Goal: Answer question/provide support: Share knowledge or assist other users

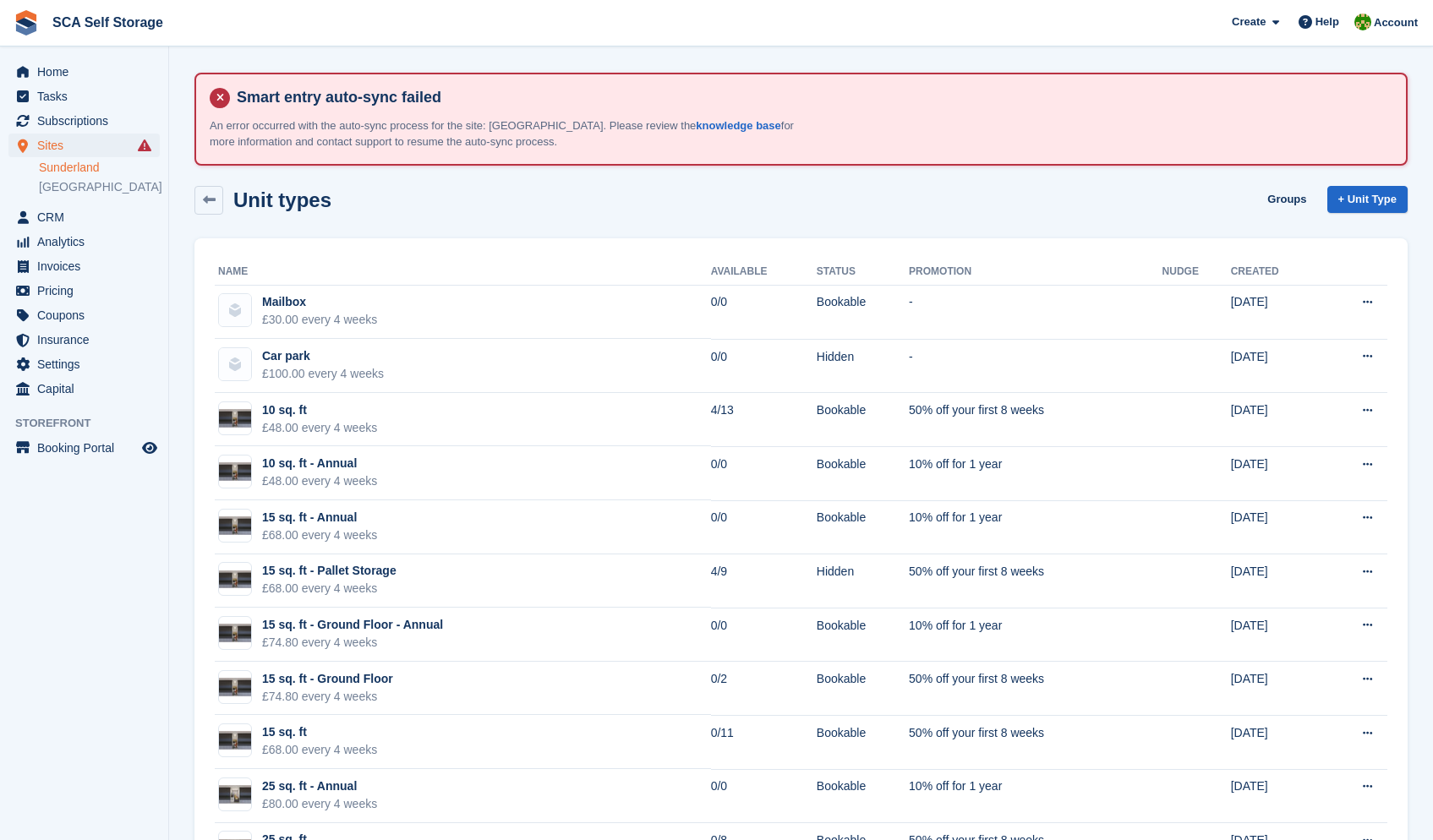
scroll to position [559, 0]
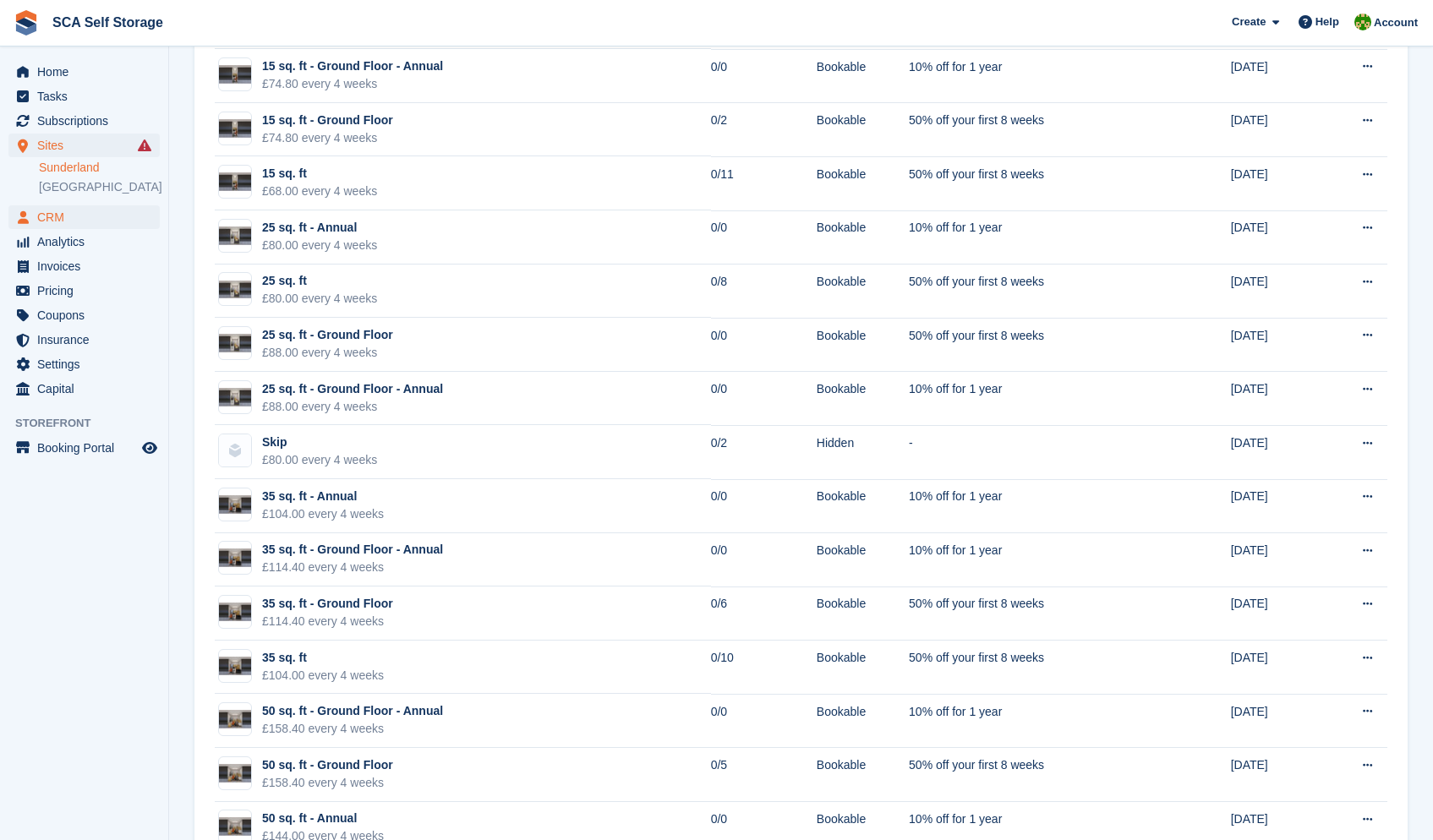
click at [56, 218] on span "CRM" at bounding box center [87, 217] width 101 height 24
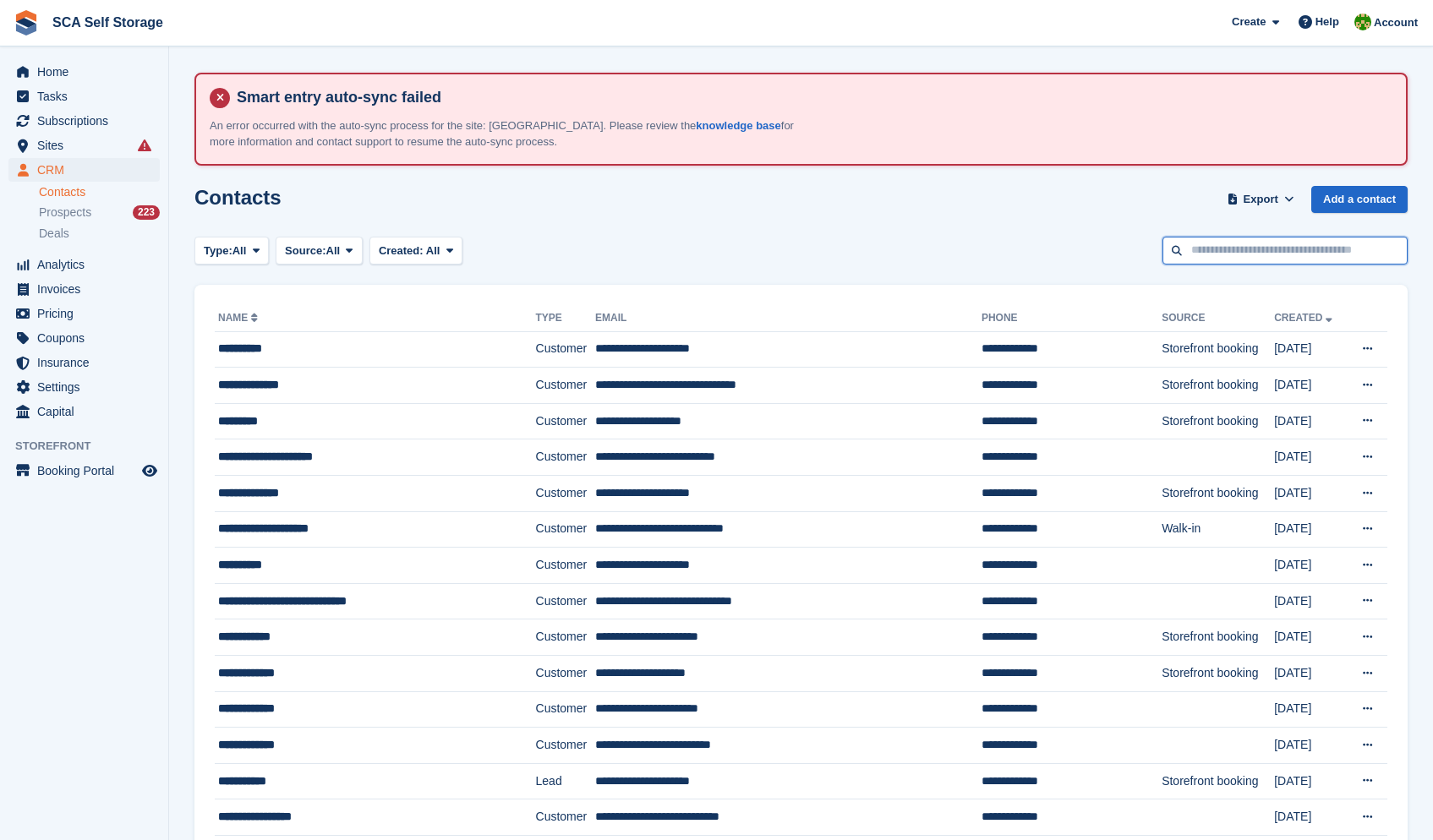
click at [1281, 248] on input "text" at bounding box center [1286, 250] width 245 height 27
type input "******"
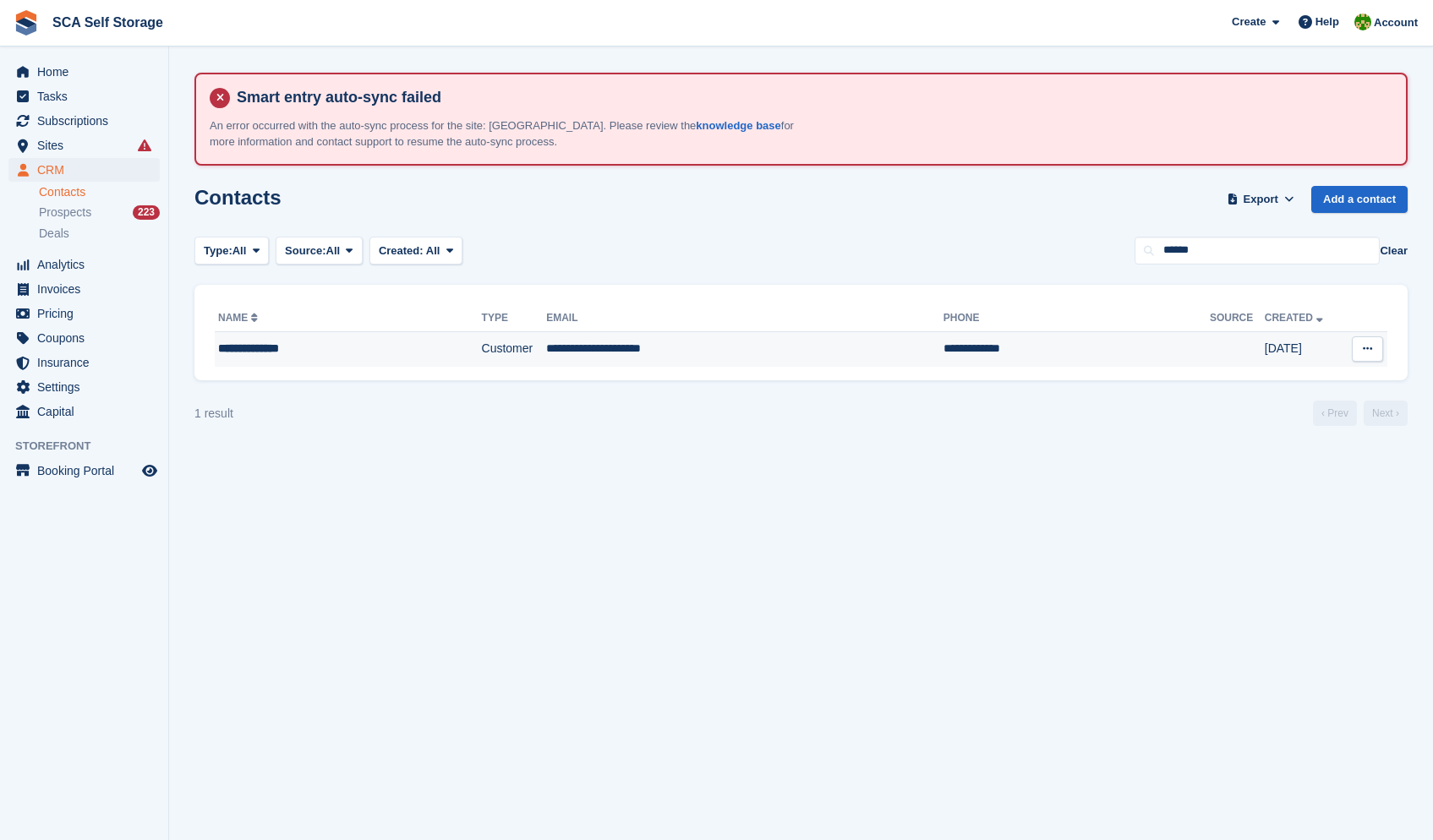
click at [382, 354] on div "**********" at bounding box center [322, 348] width 208 height 18
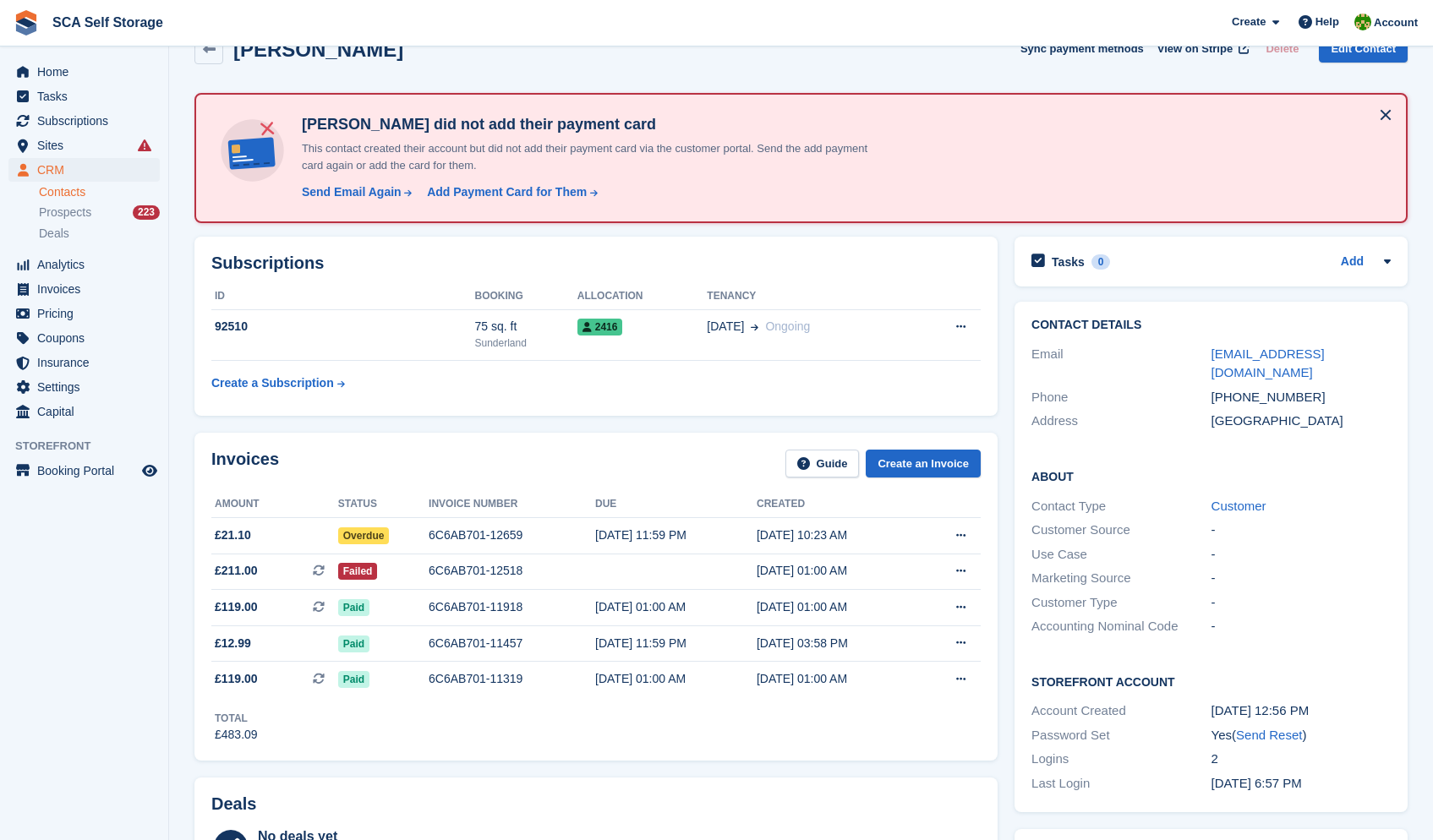
scroll to position [325, 0]
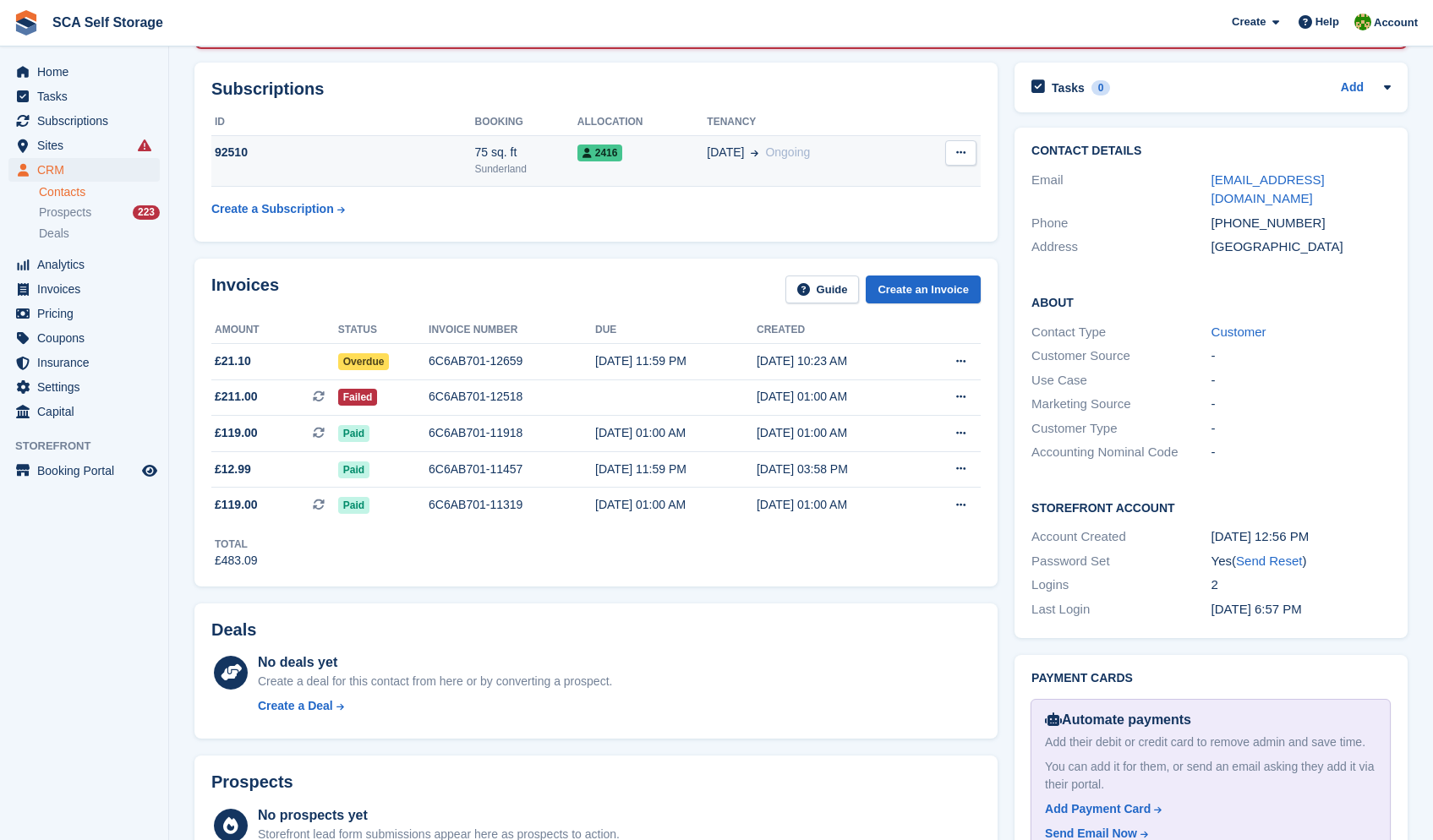
click at [727, 168] on td "27 Jun Ongoing" at bounding box center [809, 161] width 204 height 52
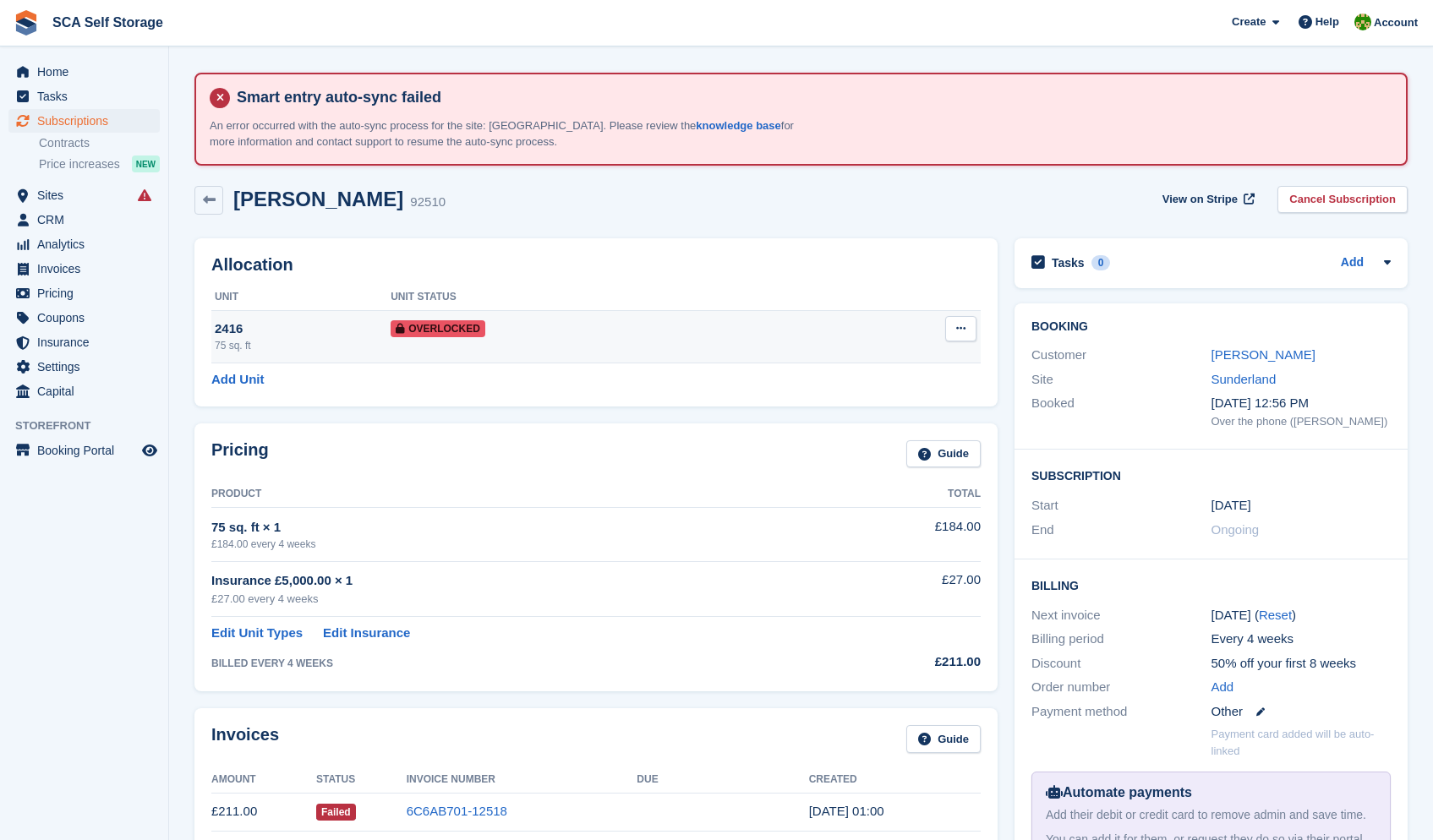
click at [950, 340] on button at bounding box center [961, 329] width 31 height 26
click at [920, 359] on p "Remove Overlock" at bounding box center [896, 362] width 147 height 22
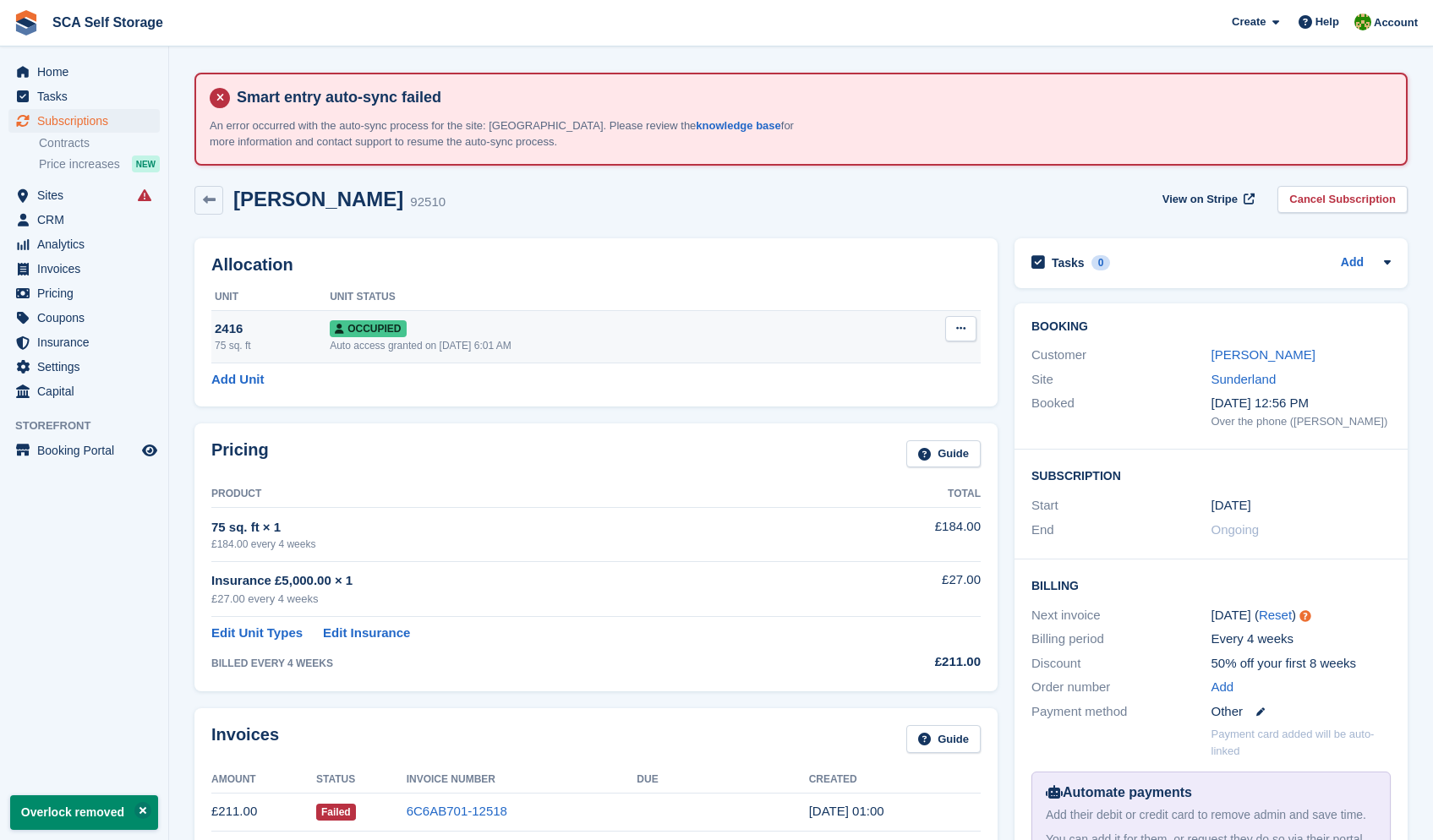
click at [960, 335] on button at bounding box center [961, 329] width 31 height 26
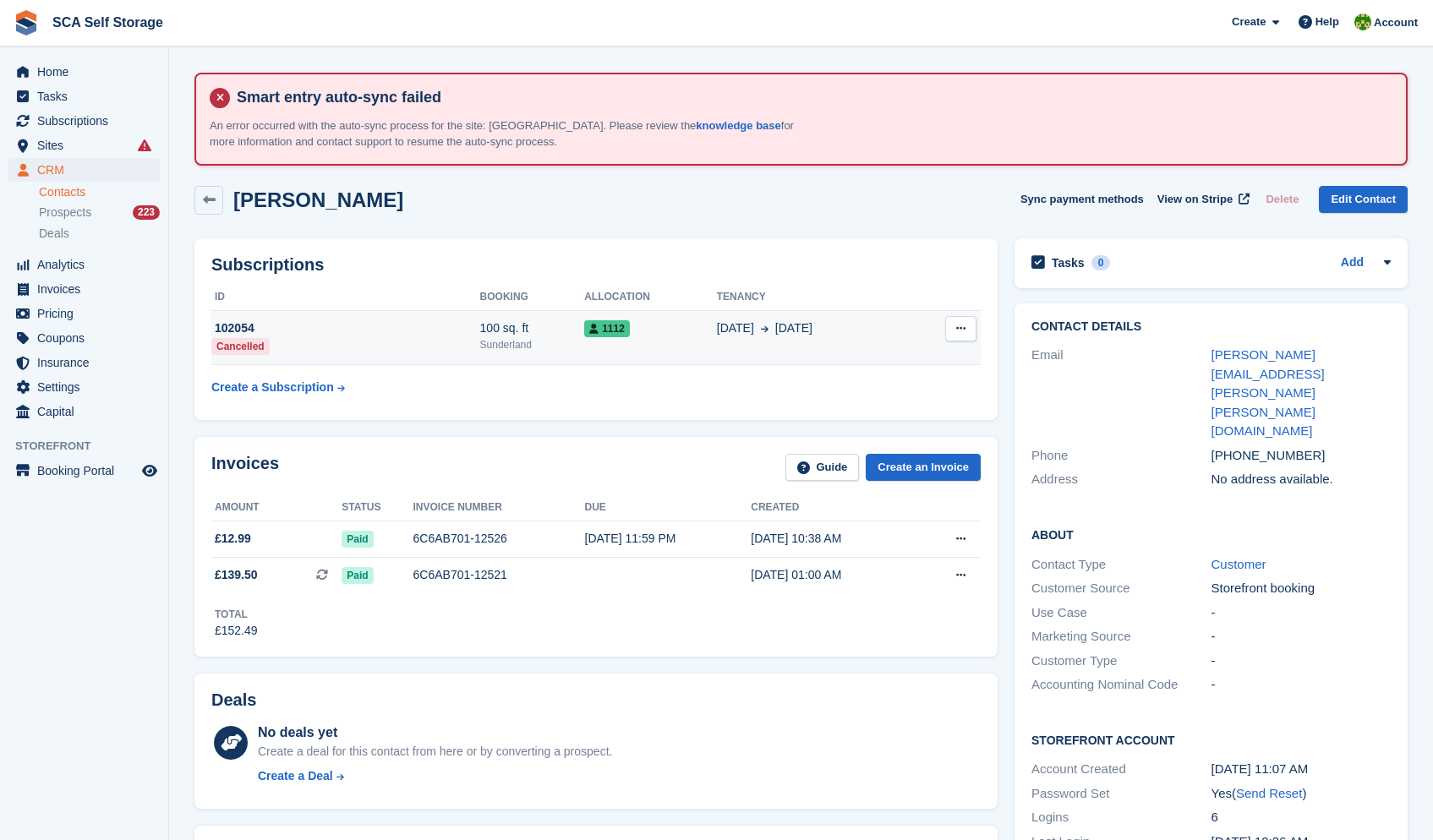
click at [609, 347] on td "1112" at bounding box center [650, 338] width 133 height 54
click at [846, 330] on div "22 Aug 13 Sep" at bounding box center [814, 329] width 192 height 18
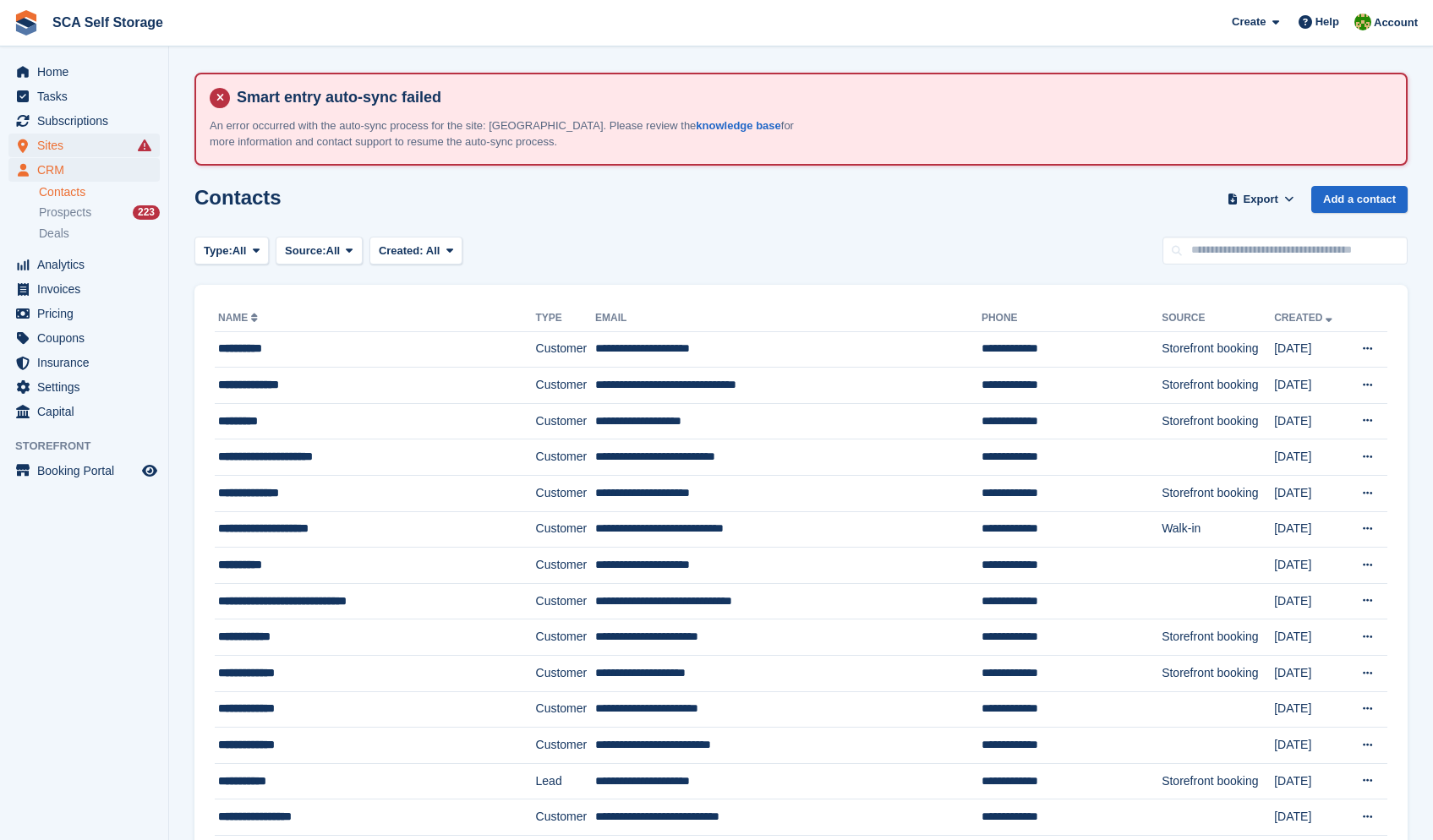
click at [63, 136] on span "Sites" at bounding box center [87, 145] width 101 height 24
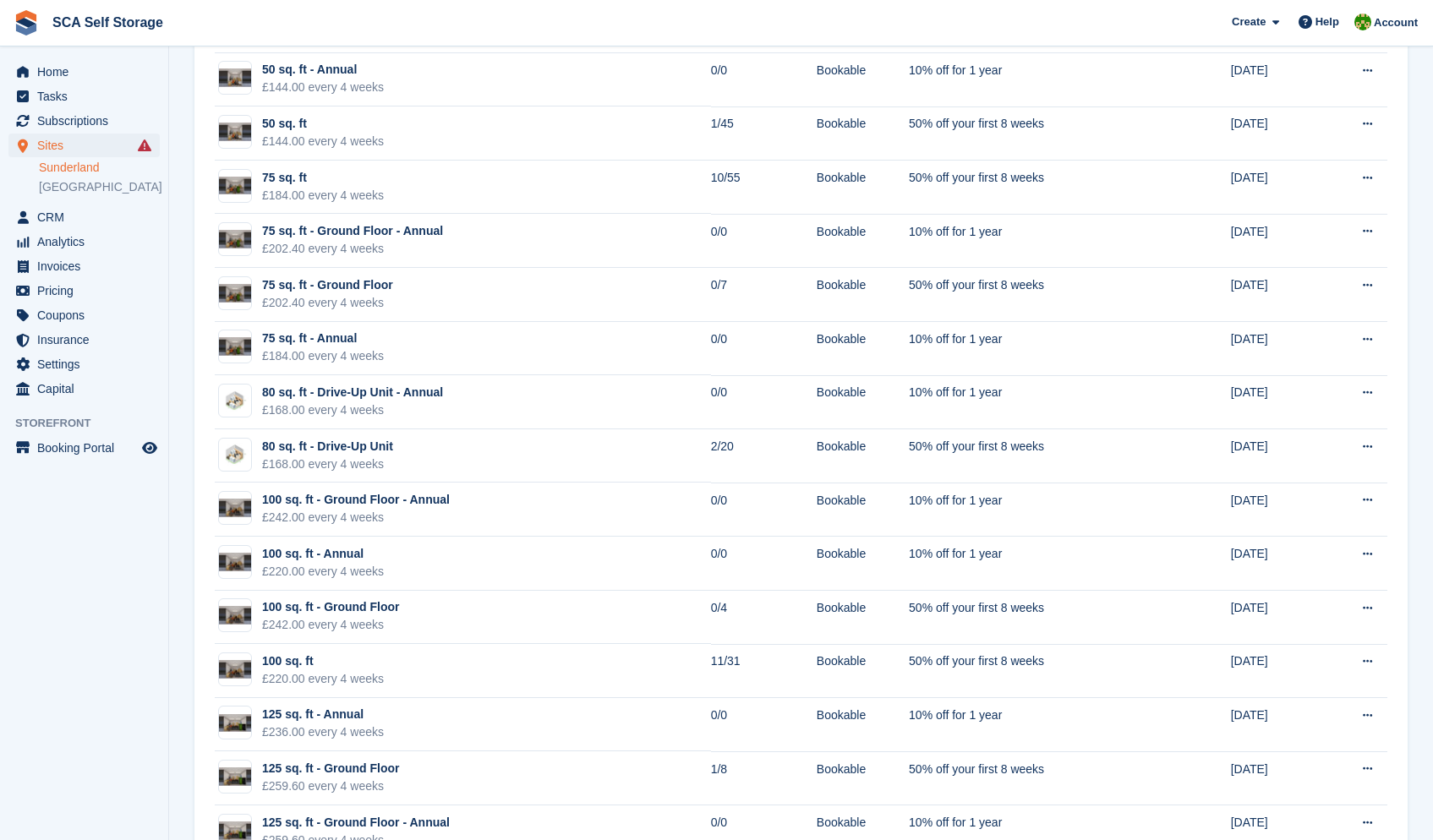
scroll to position [1373, 0]
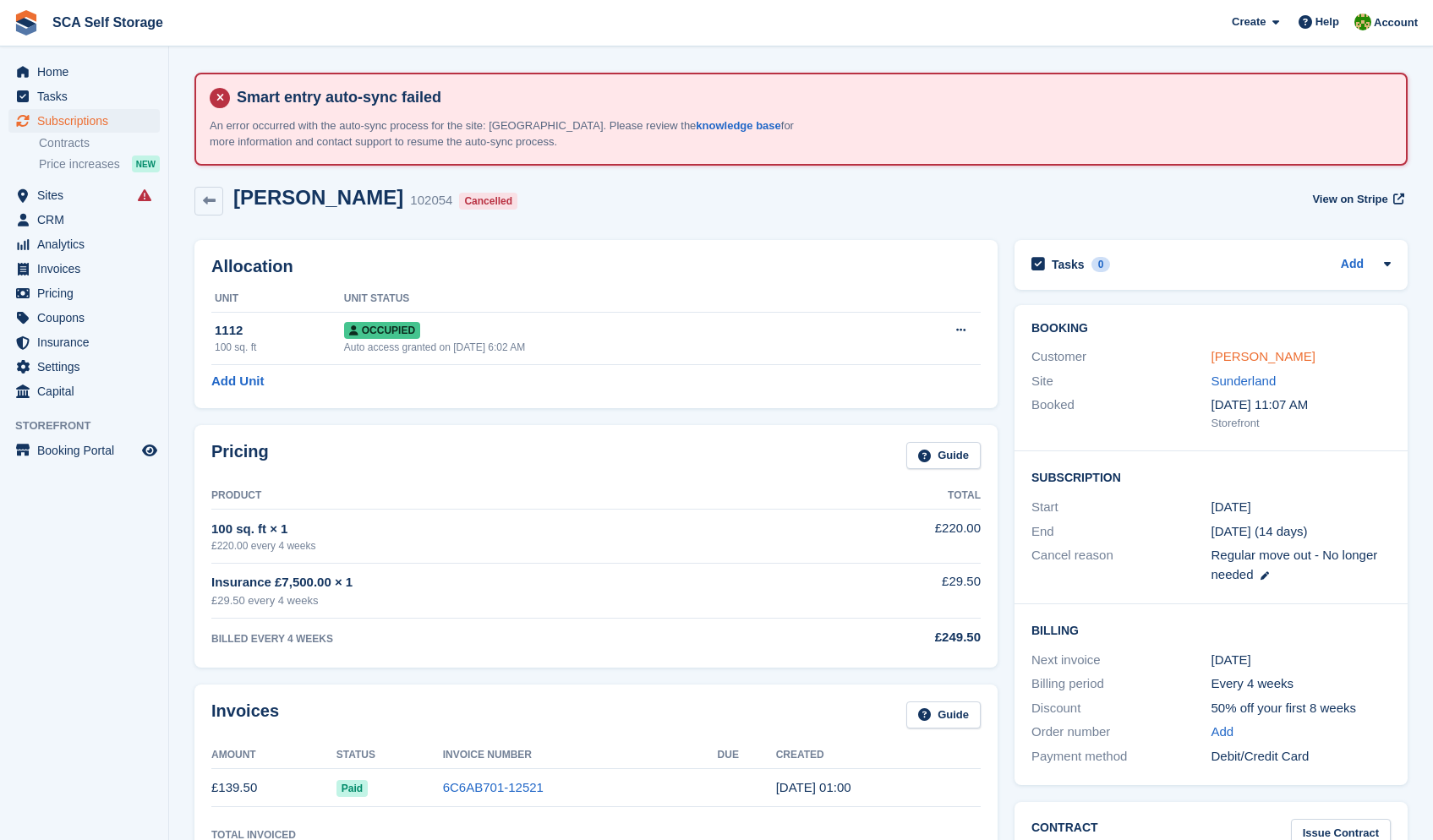
click at [1265, 355] on link "[PERSON_NAME]" at bounding box center [1264, 356] width 104 height 15
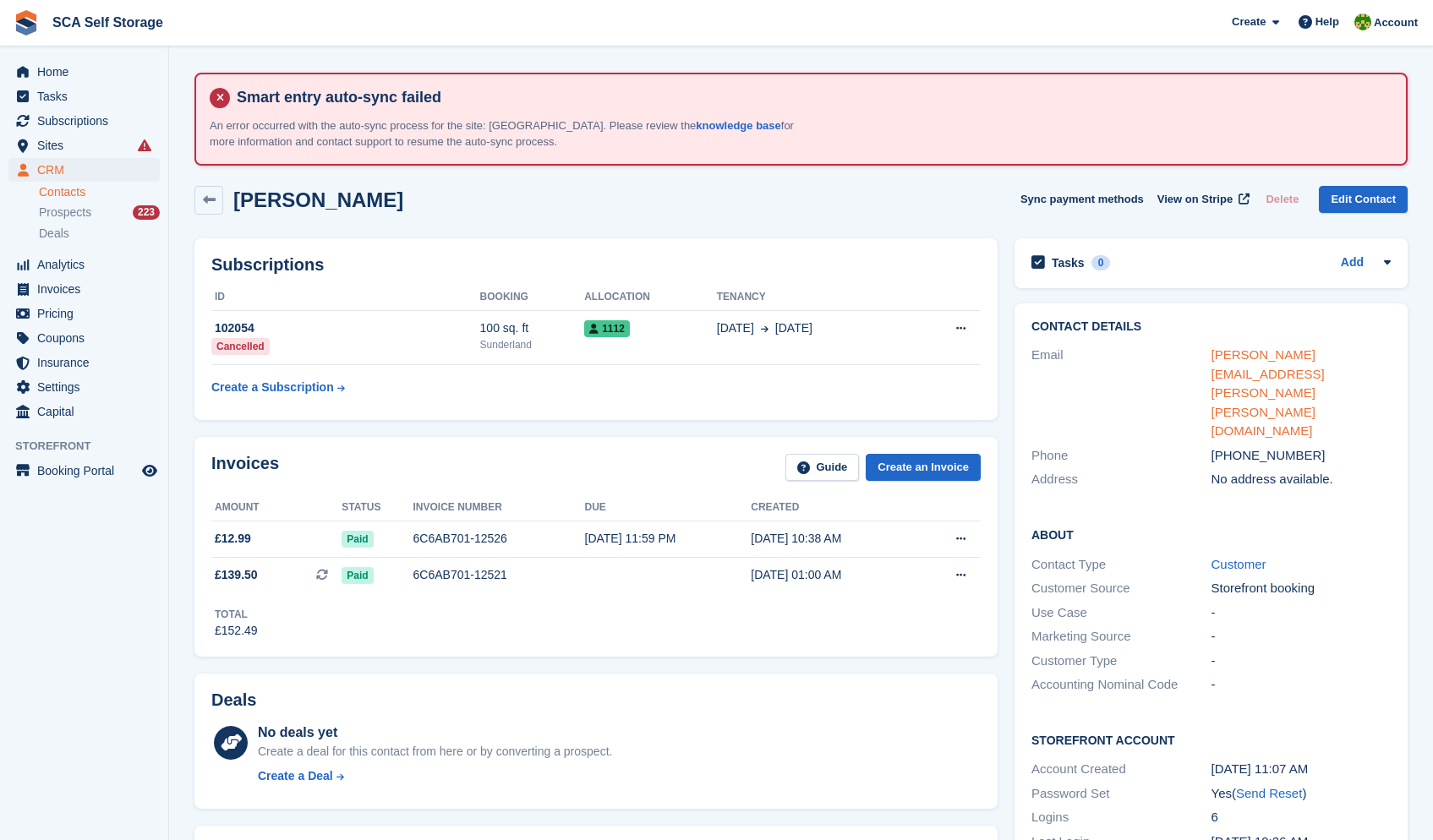
click at [1256, 350] on link "[PERSON_NAME][EMAIL_ADDRESS][PERSON_NAME][PERSON_NAME][DOMAIN_NAME]" at bounding box center [1268, 393] width 113 height 90
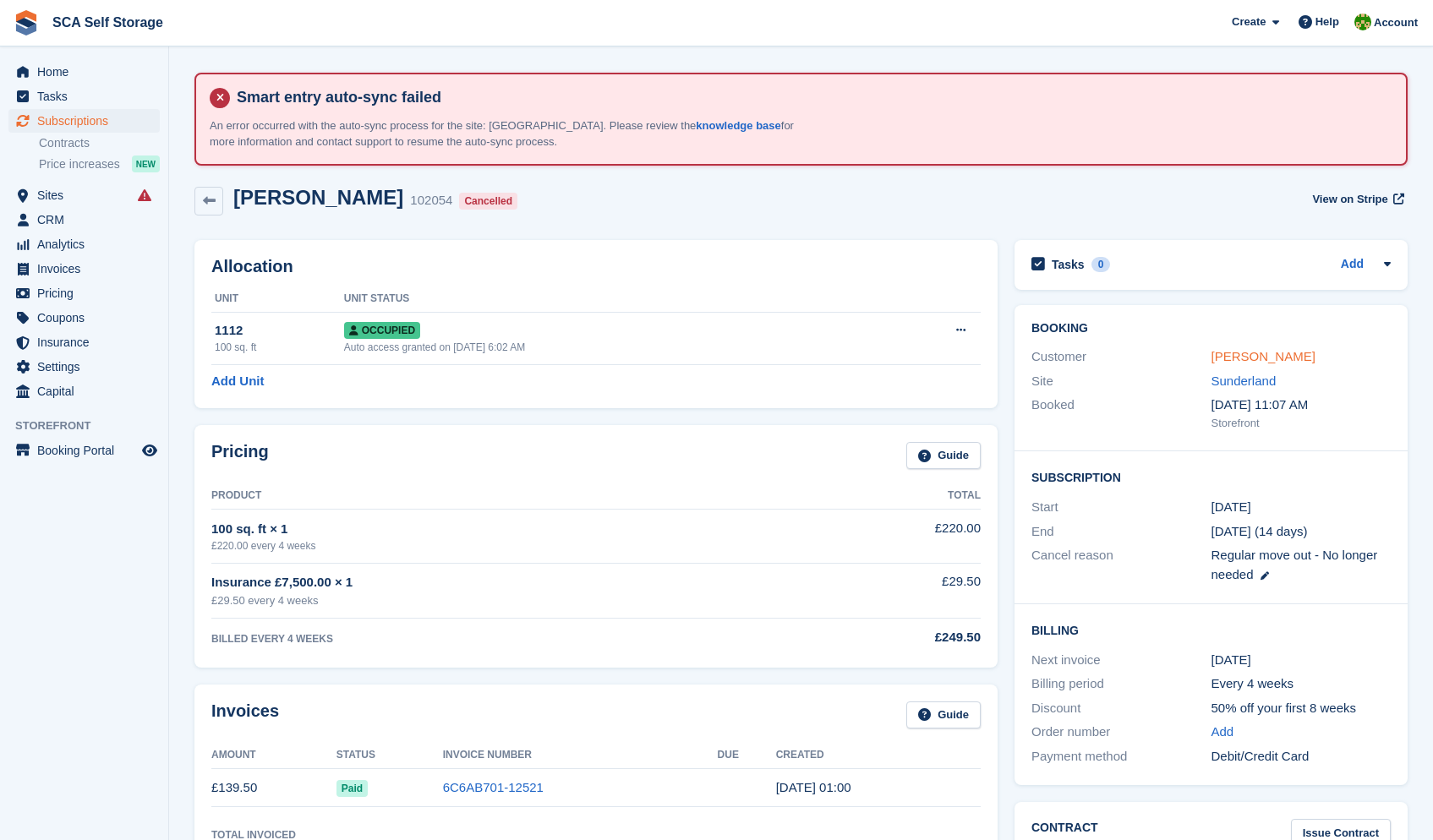
click at [1263, 361] on link "[PERSON_NAME]" at bounding box center [1264, 356] width 104 height 15
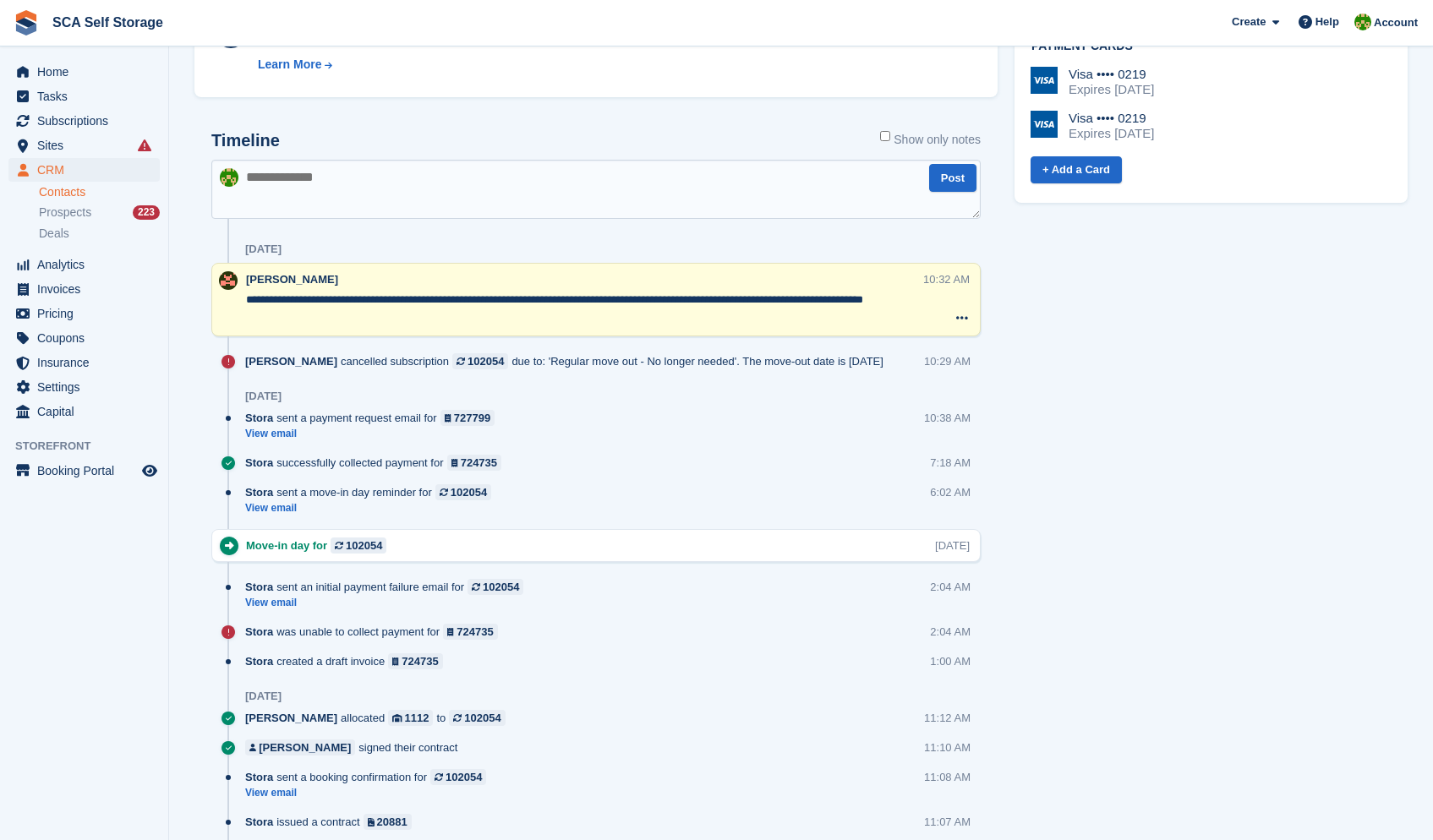
scroll to position [988, 0]
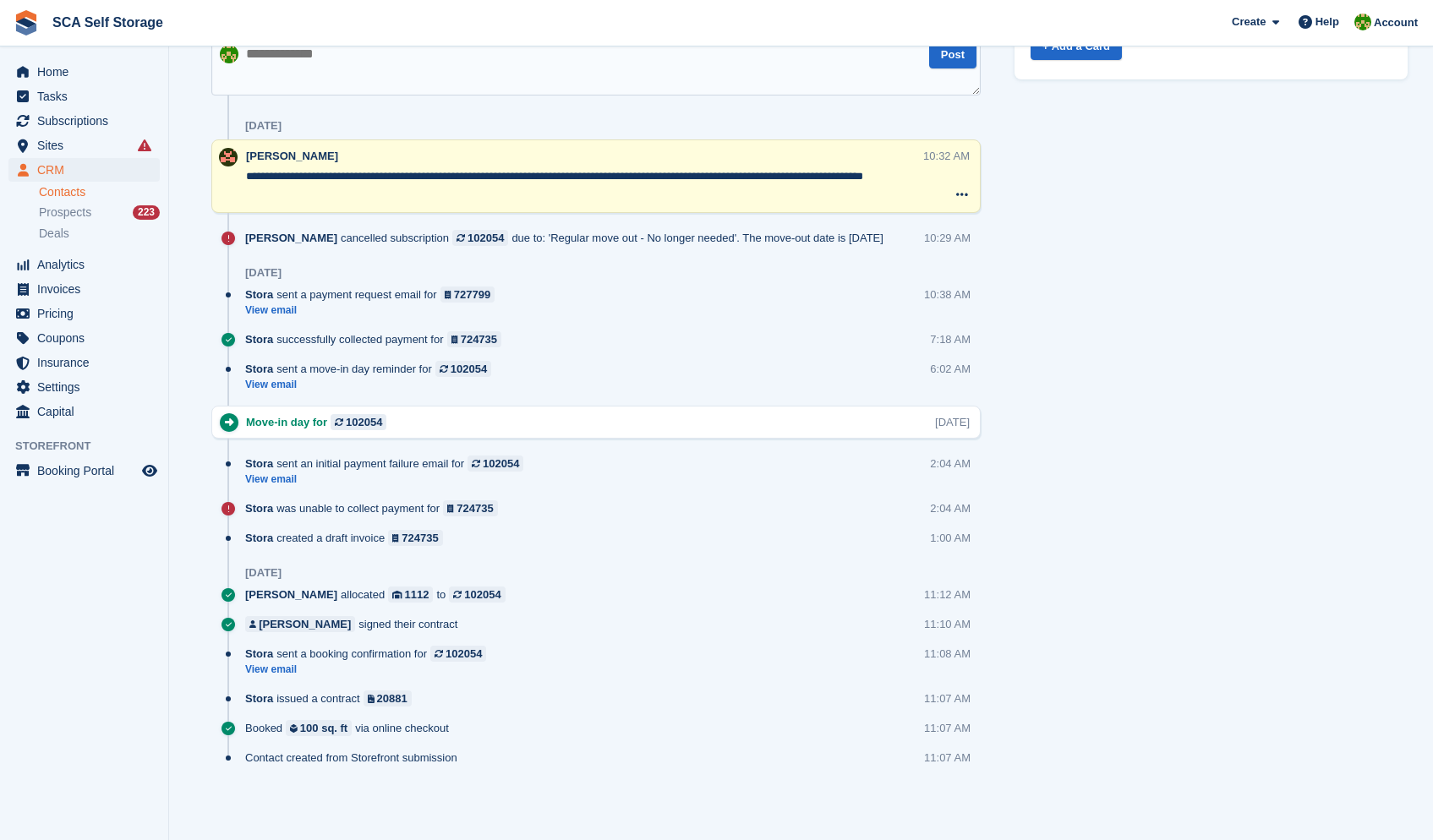
click at [746, 65] on textarea at bounding box center [596, 66] width 770 height 59
type textarea "*********"
